Goal: Information Seeking & Learning: Learn about a topic

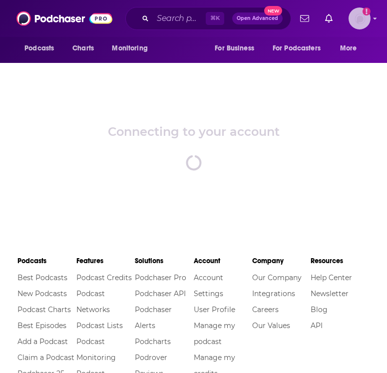
click at [357, 22] on img "Logged in as nicole.koremenos" at bounding box center [360, 18] width 22 height 22
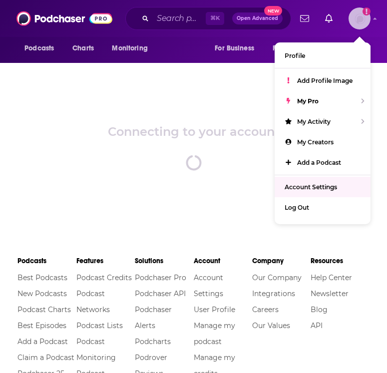
click at [293, 187] on span "Account Settings" at bounding box center [311, 186] width 52 height 7
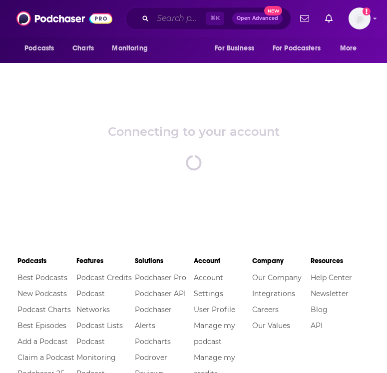
click at [175, 17] on input "Search podcasts, credits, & more..." at bounding box center [179, 18] width 53 height 16
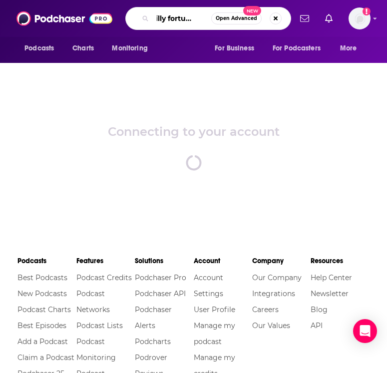
scroll to position [0, 19]
type input "[PERSON_NAME] talks"
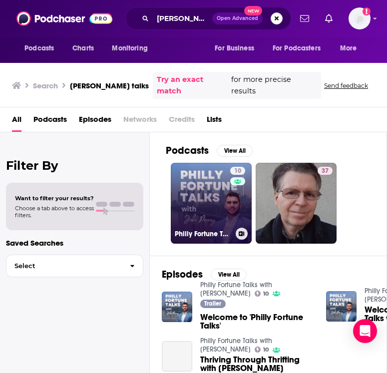
click at [213, 194] on link "10 Philly Fortune Talks with [PERSON_NAME]" at bounding box center [211, 203] width 81 height 81
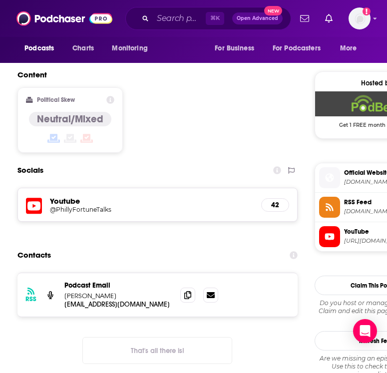
scroll to position [695, 0]
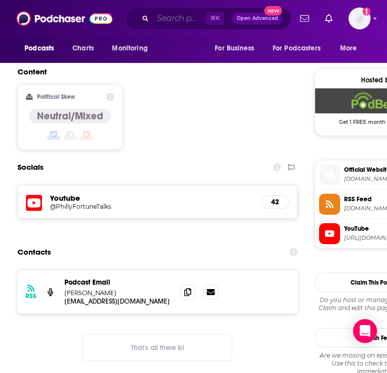
click at [156, 18] on input "Search podcasts, credits, & more..." at bounding box center [179, 18] width 53 height 16
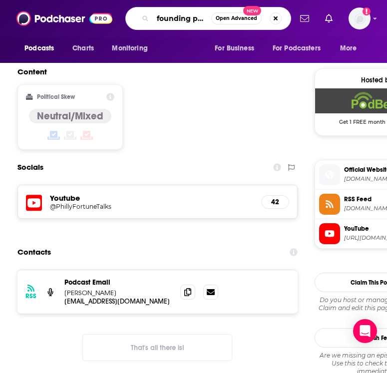
scroll to position [0, 5]
type input "founding philly"
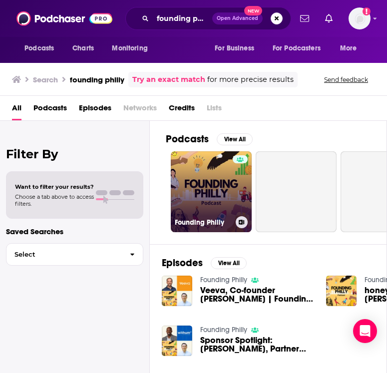
click at [199, 184] on link "Founding Philly" at bounding box center [211, 191] width 81 height 81
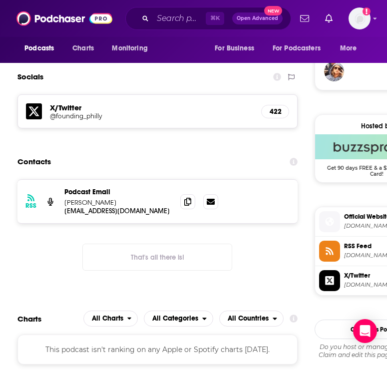
scroll to position [729, 0]
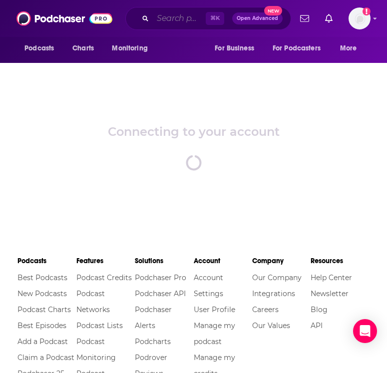
click at [168, 19] on input "Search podcasts, credits, & more..." at bounding box center [179, 18] width 53 height 16
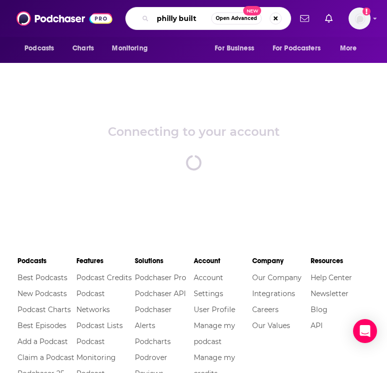
type input "philly built"
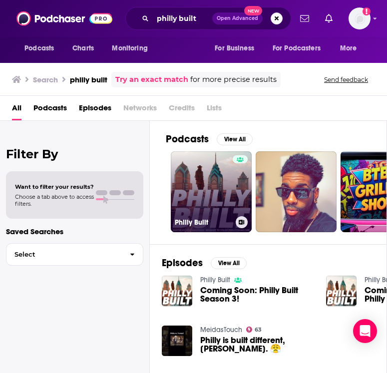
click at [195, 184] on link "Philly Built" at bounding box center [211, 191] width 81 height 81
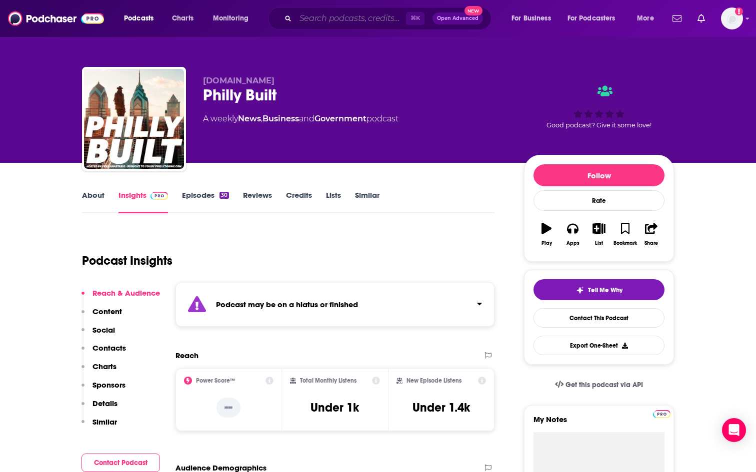
click at [359, 14] on input "Search podcasts, credits, & more..." at bounding box center [350, 18] width 110 height 16
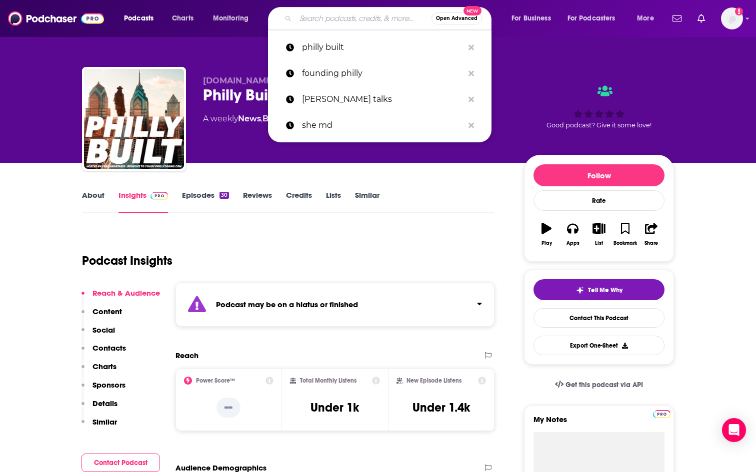
paste input "Create The Next From ProCFO Partners"
type input "Create The Next From ProCFO Partners"
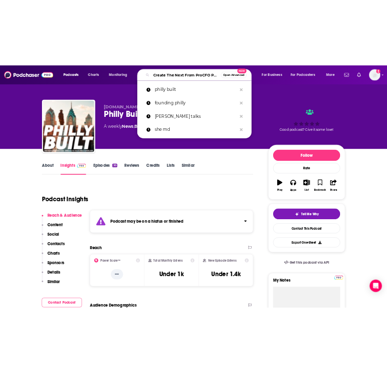
scroll to position [0, 36]
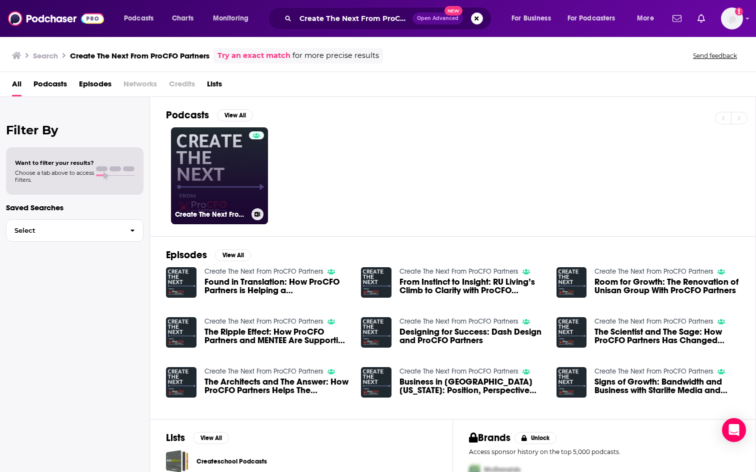
click at [224, 170] on link "Create The Next From ProCFO Partners" at bounding box center [219, 175] width 97 height 97
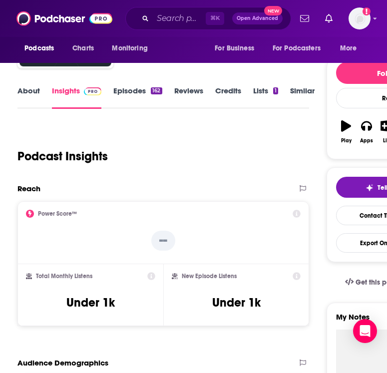
scroll to position [105, 0]
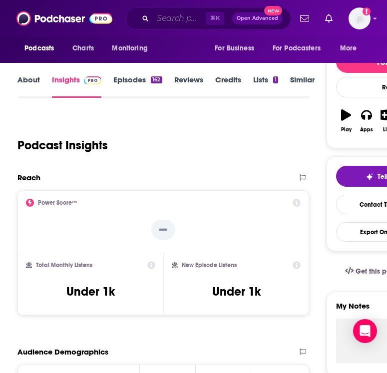
click at [156, 26] on input "Search podcasts, credits, & more..." at bounding box center [179, 18] width 53 height 16
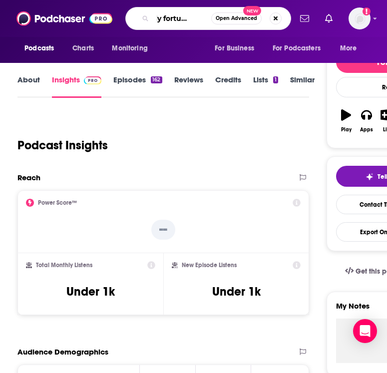
type input "[PERSON_NAME] talks"
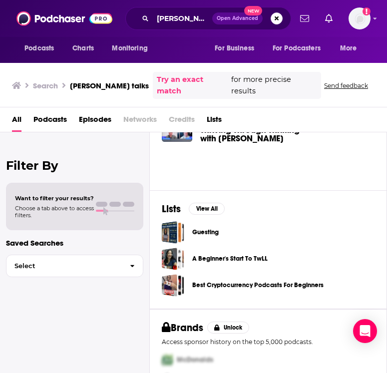
scroll to position [265, 0]
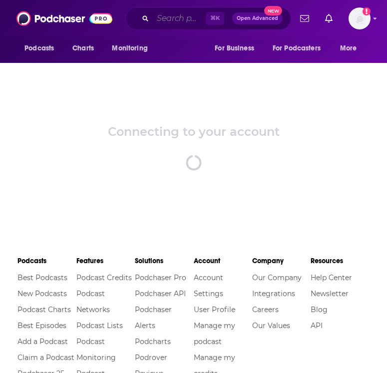
click at [172, 19] on input "Search podcasts, credits, & more..." at bounding box center [179, 18] width 53 height 16
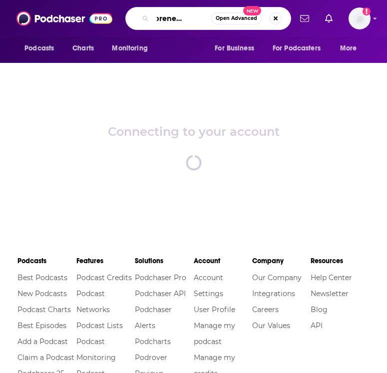
scroll to position [0, 27]
type input "entrepreneur weekly"
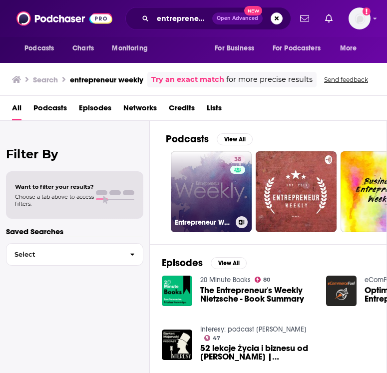
click at [207, 171] on link "38 Entrepreneur Weekly" at bounding box center [211, 191] width 81 height 81
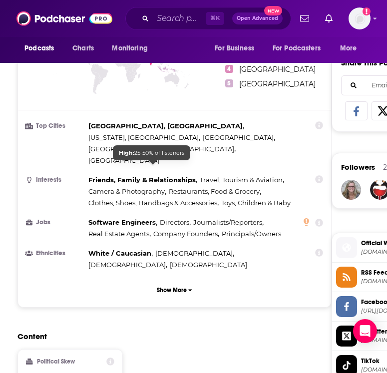
scroll to position [613, 0]
